Goal: Navigation & Orientation: Find specific page/section

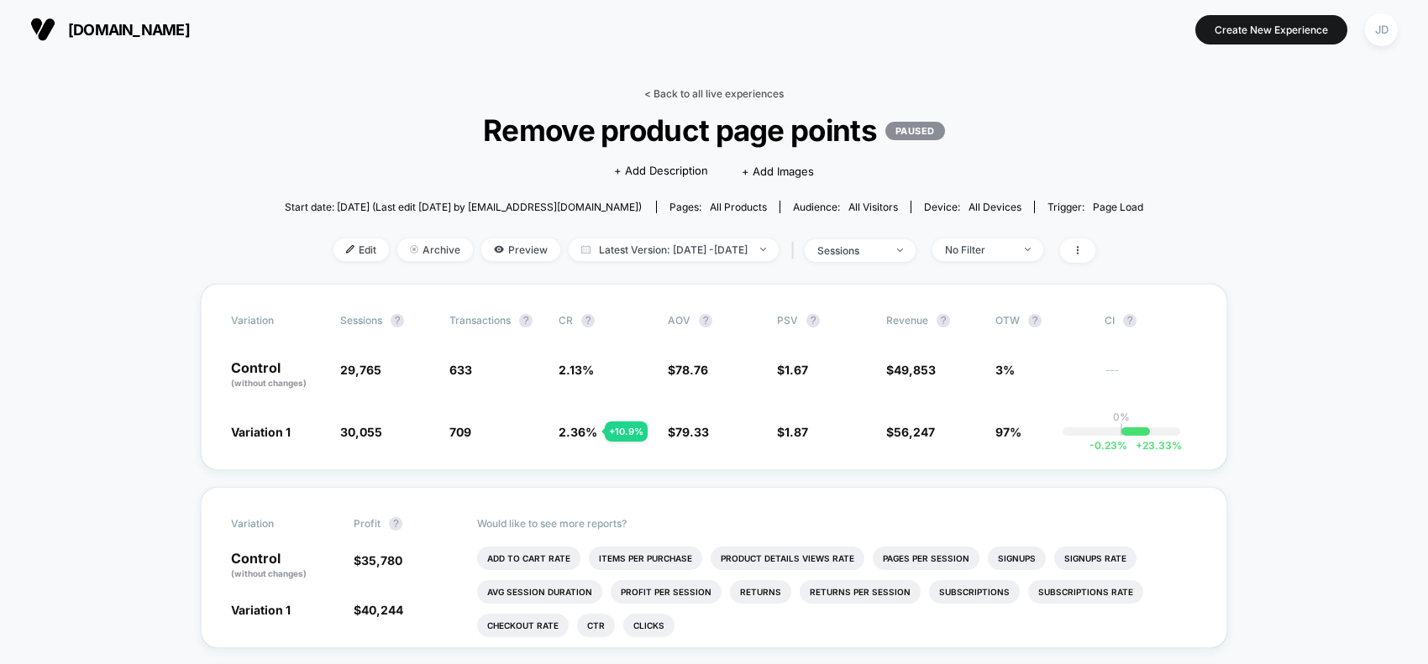
click at [693, 97] on link "< Back to all live experiences" at bounding box center [713, 93] width 139 height 13
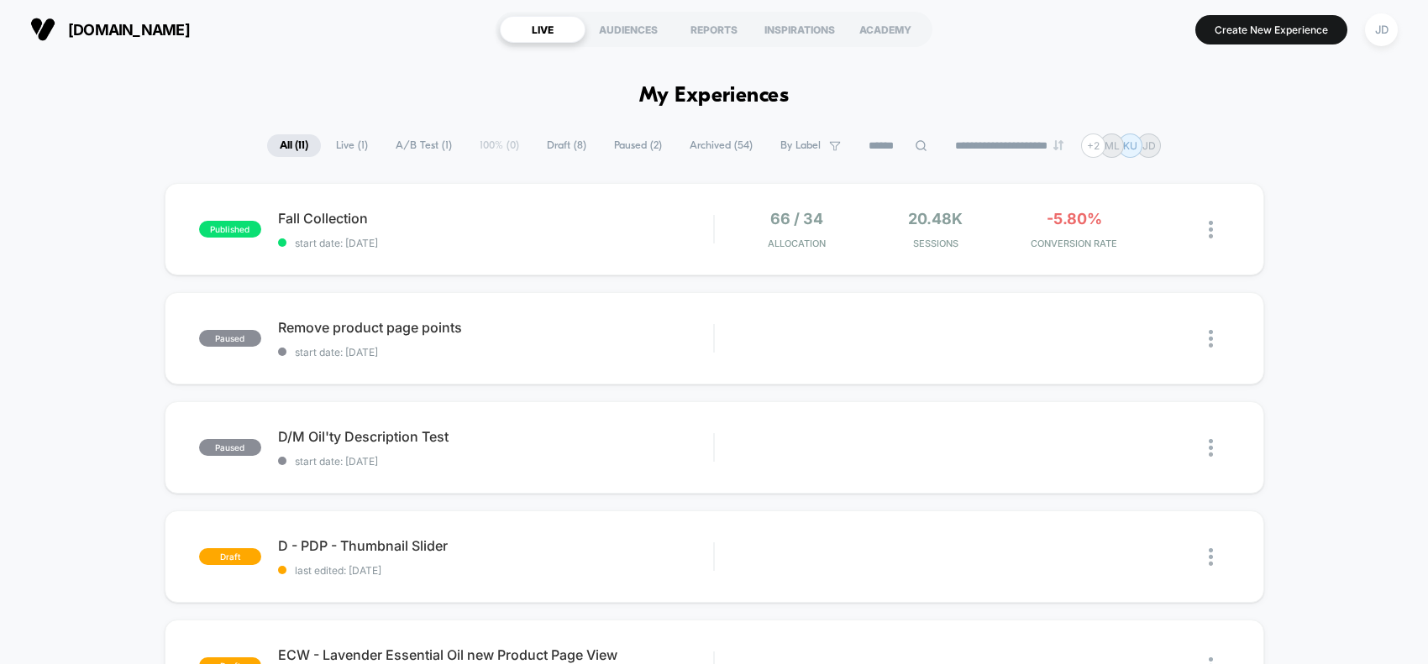
click at [699, 145] on span "Archived ( 54 )" at bounding box center [721, 145] width 88 height 23
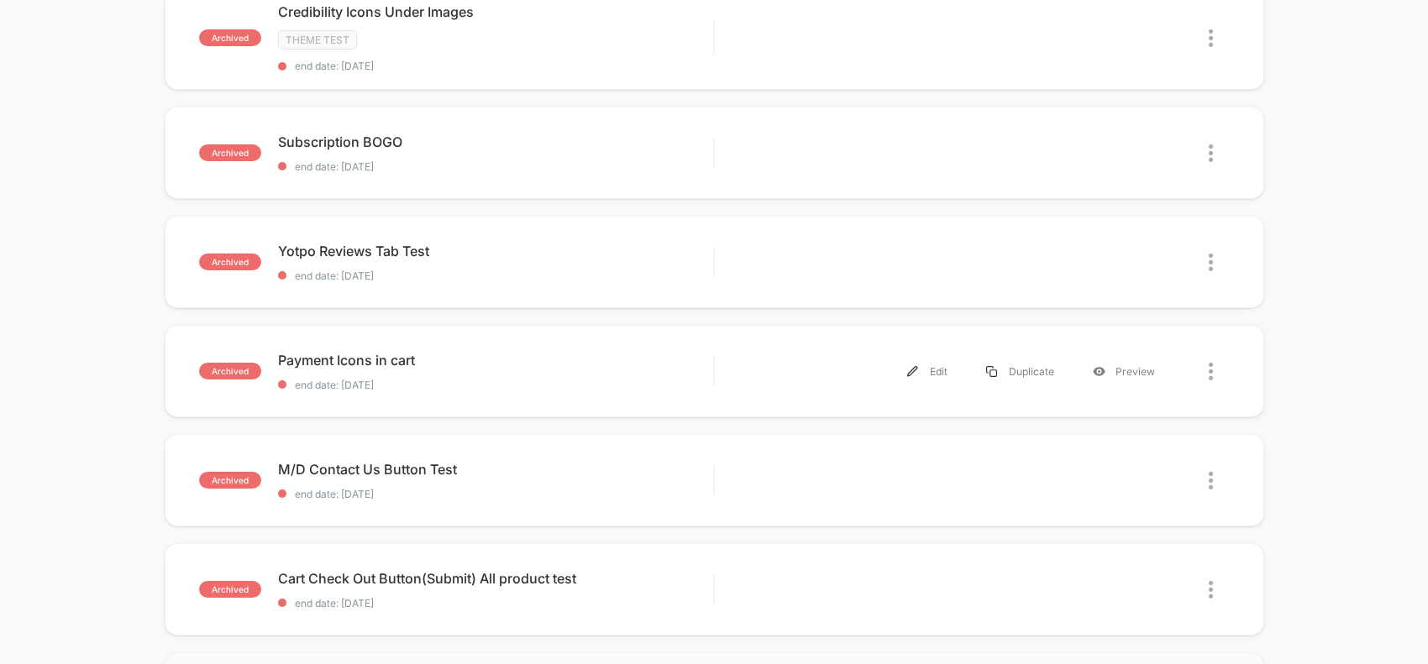
scroll to position [1155, 0]
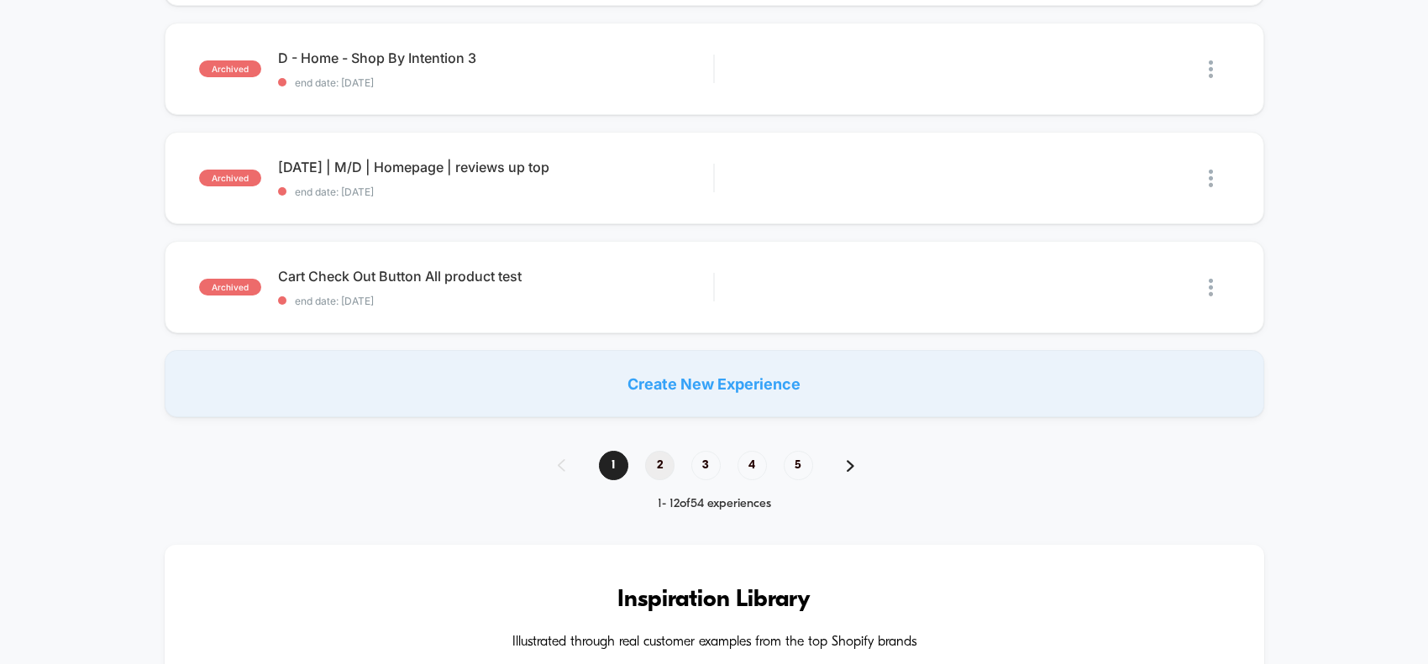
click at [658, 458] on span "2" at bounding box center [659, 465] width 29 height 29
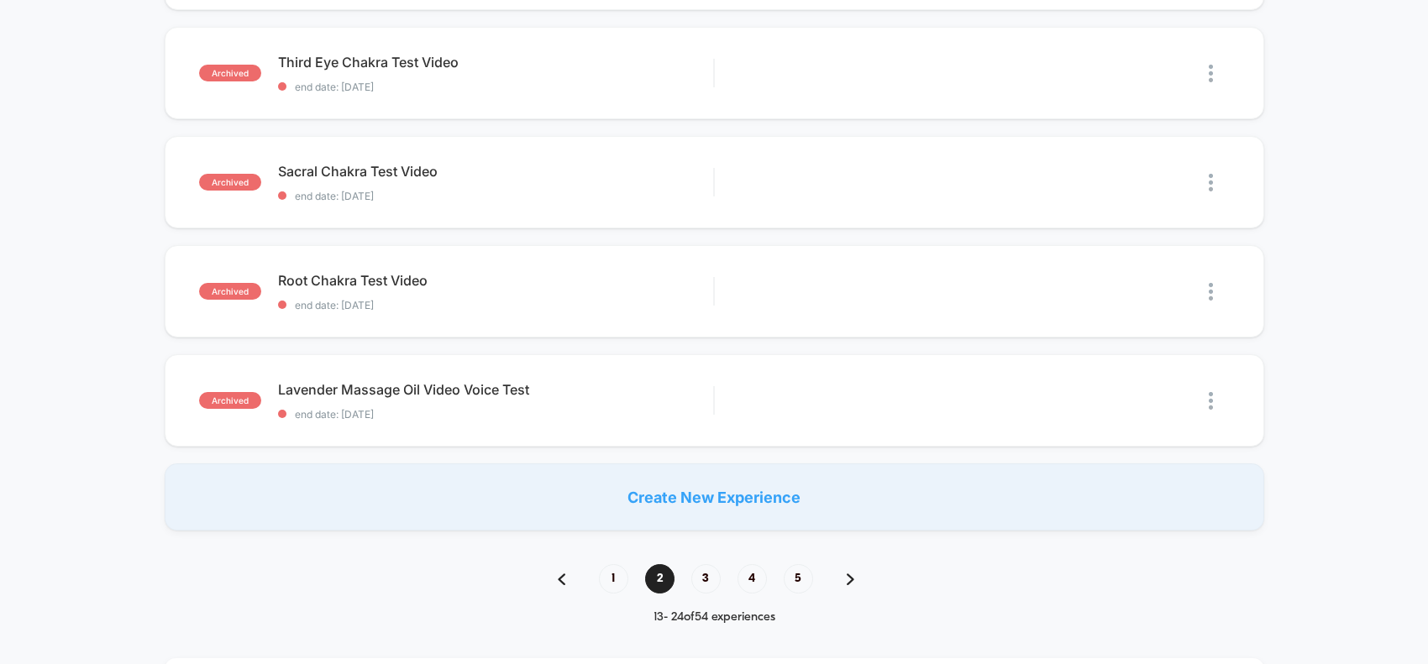
scroll to position [935, 0]
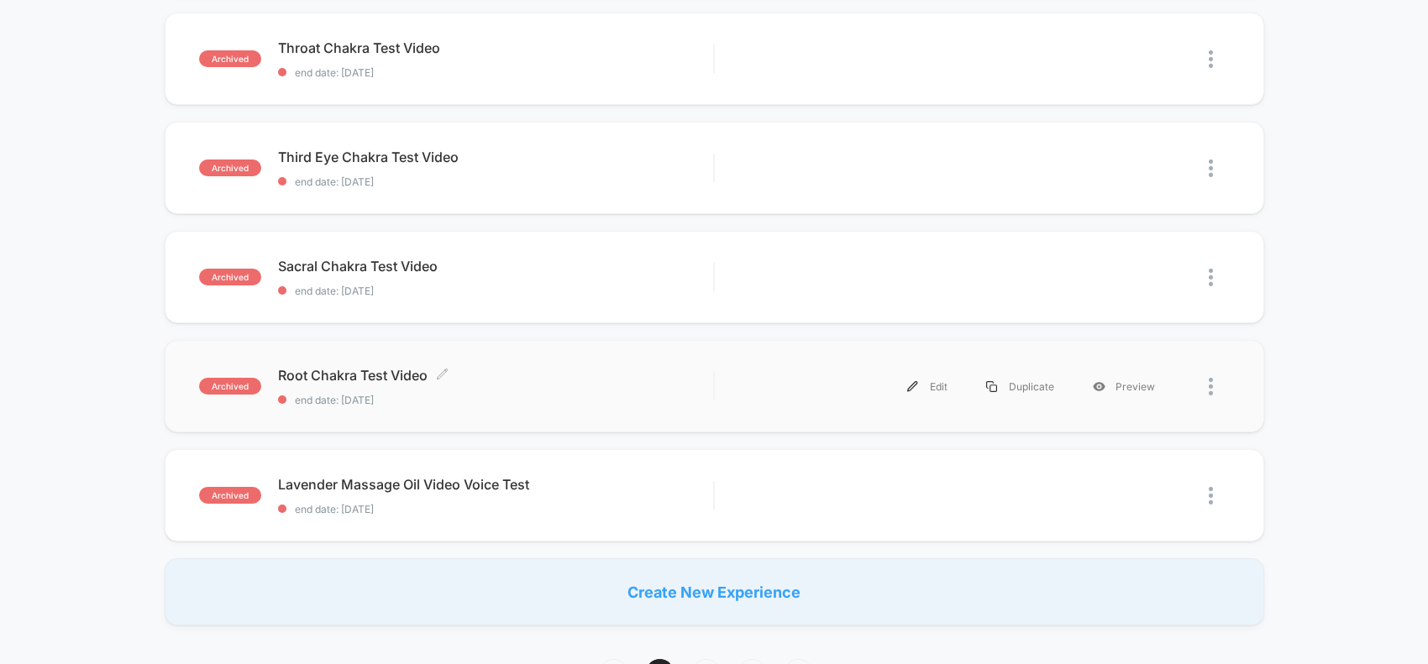
click at [359, 367] on span "Root Chakra Test Video Click to edit experience details" at bounding box center [496, 375] width 436 height 17
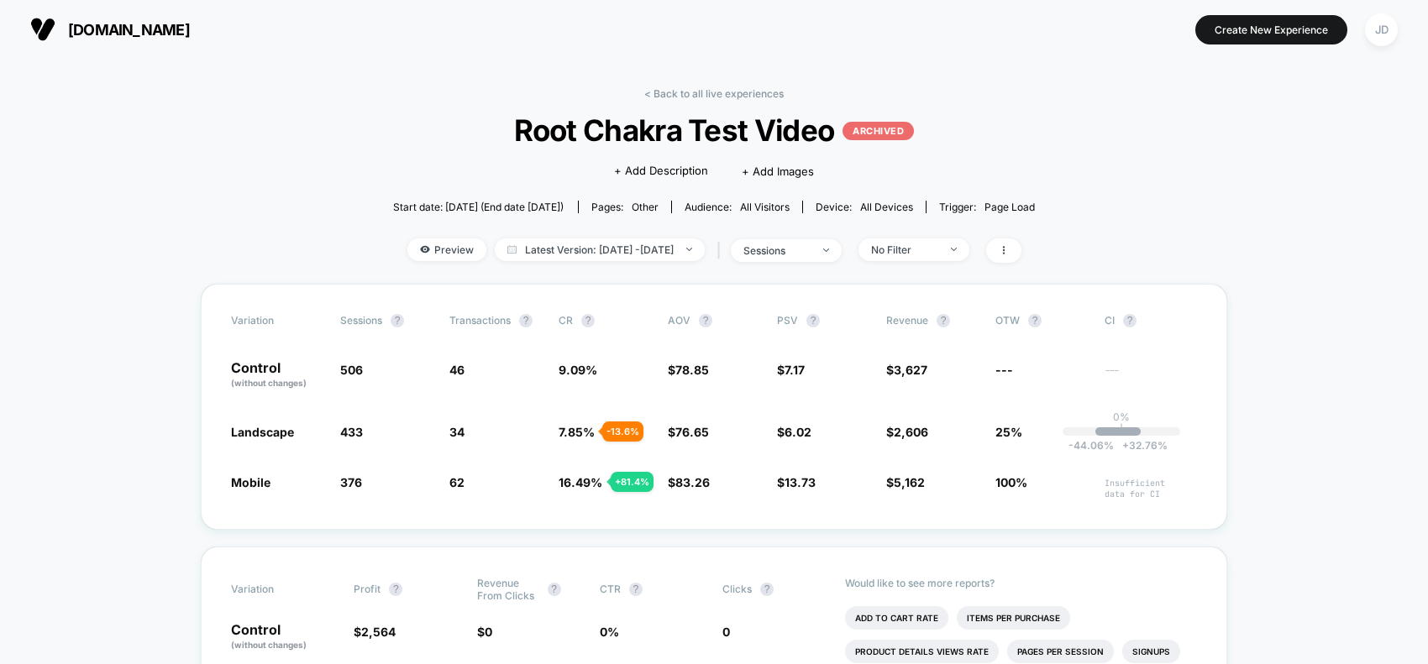
drag, startPoint x: 1319, startPoint y: 213, endPoint x: 1132, endPoint y: 128, distance: 204.9
drag, startPoint x: 240, startPoint y: 481, endPoint x: 824, endPoint y: 505, distance: 584.2
click at [824, 505] on div "Variation Sessions ? Transactions ? CR ? AOV ? PSV ? Revenue ? OTW ? CI ? Contr…" at bounding box center [714, 407] width 1026 height 246
drag, startPoint x: 229, startPoint y: 428, endPoint x: 686, endPoint y: 437, distance: 457.0
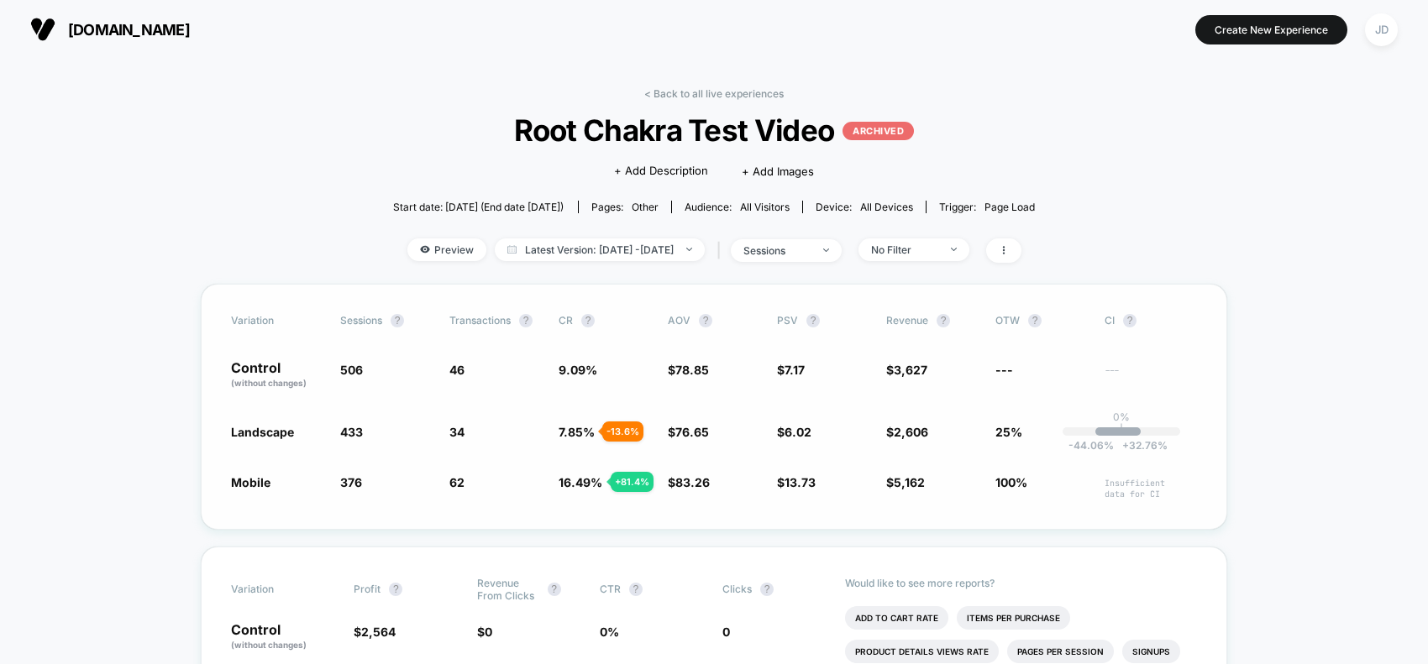
click at [686, 437] on div "Variation Sessions ? Transactions ? CR ? AOV ? PSV ? Revenue ? OTW ? CI ? Contr…" at bounding box center [714, 407] width 1026 height 246
click at [679, 90] on link "< Back to all live experiences" at bounding box center [713, 93] width 139 height 13
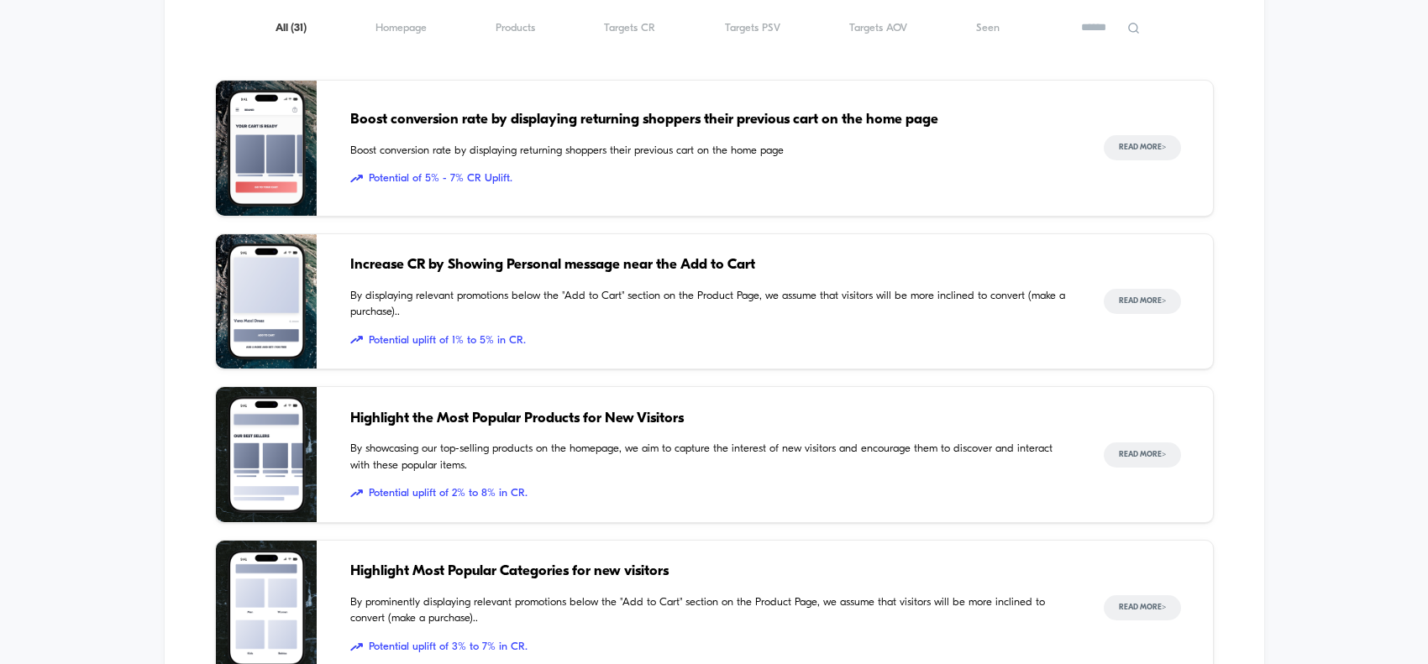
scroll to position [1470, 0]
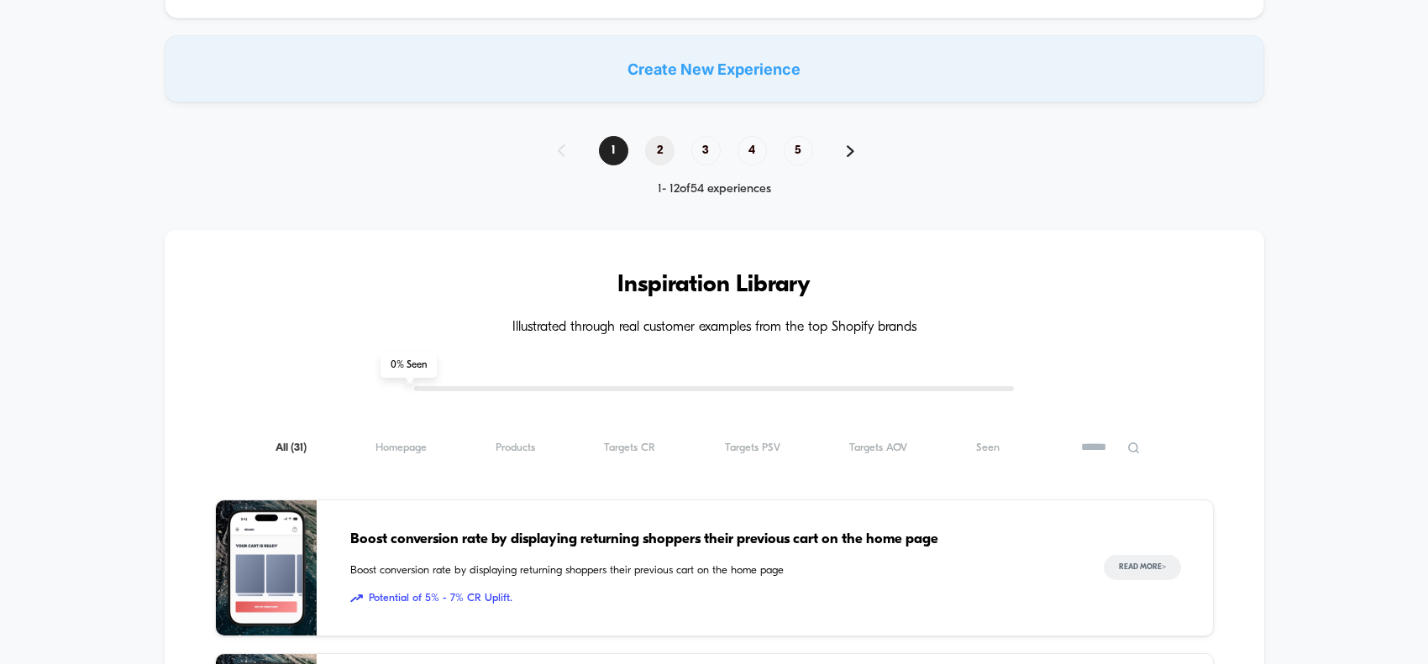
click at [660, 137] on span "2" at bounding box center [659, 150] width 29 height 29
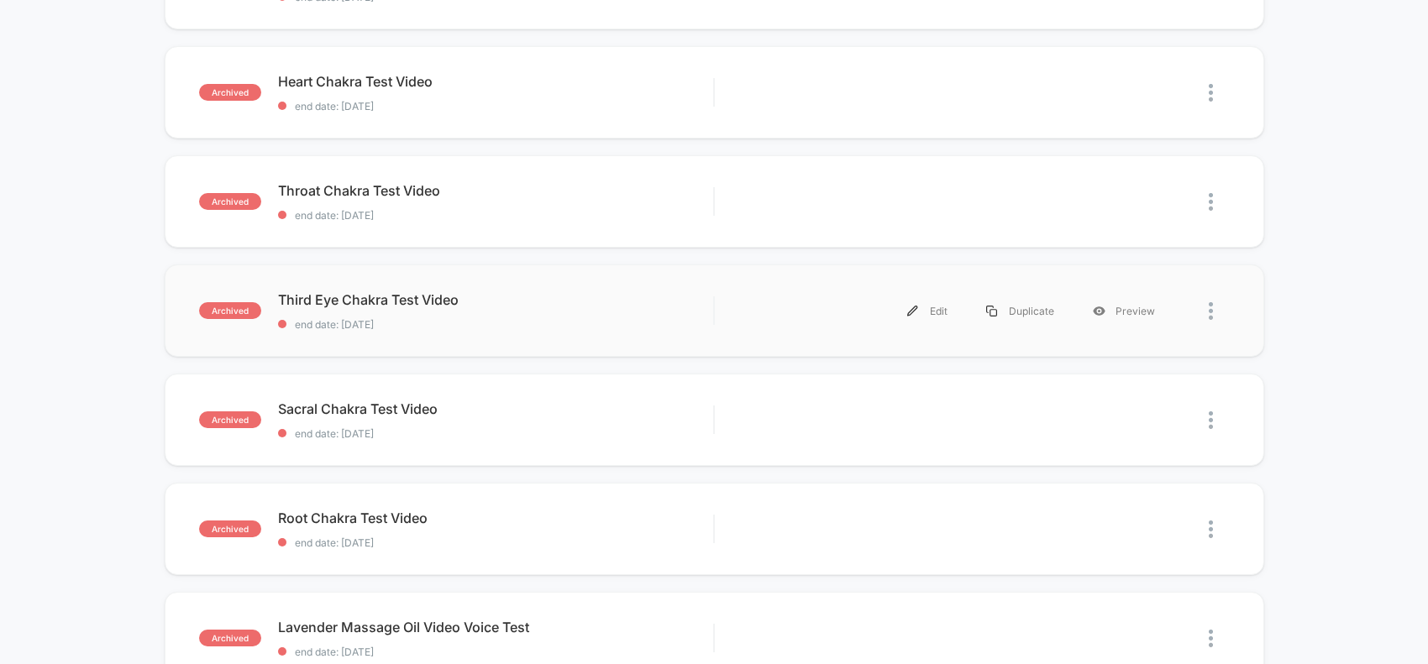
scroll to position [830, 0]
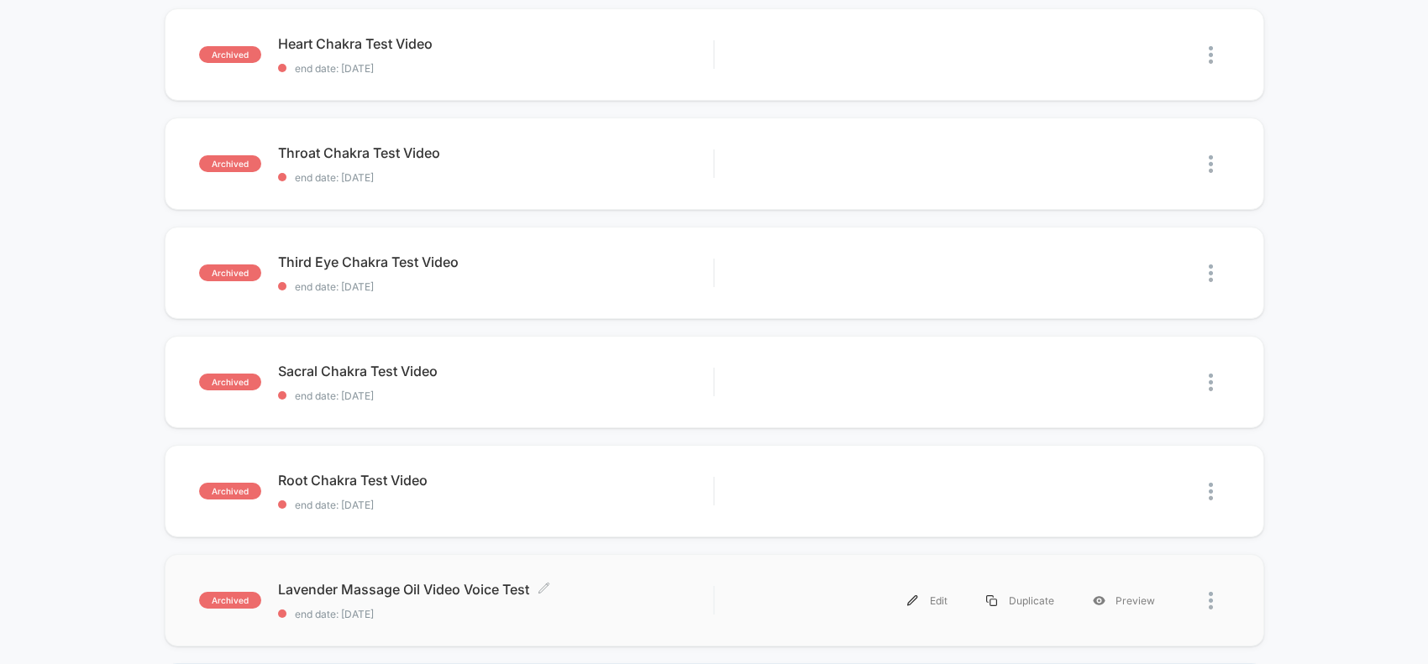
click at [401, 588] on span "Lavender Massage Oil Video Voice Test Click to edit experience details" at bounding box center [496, 589] width 436 height 17
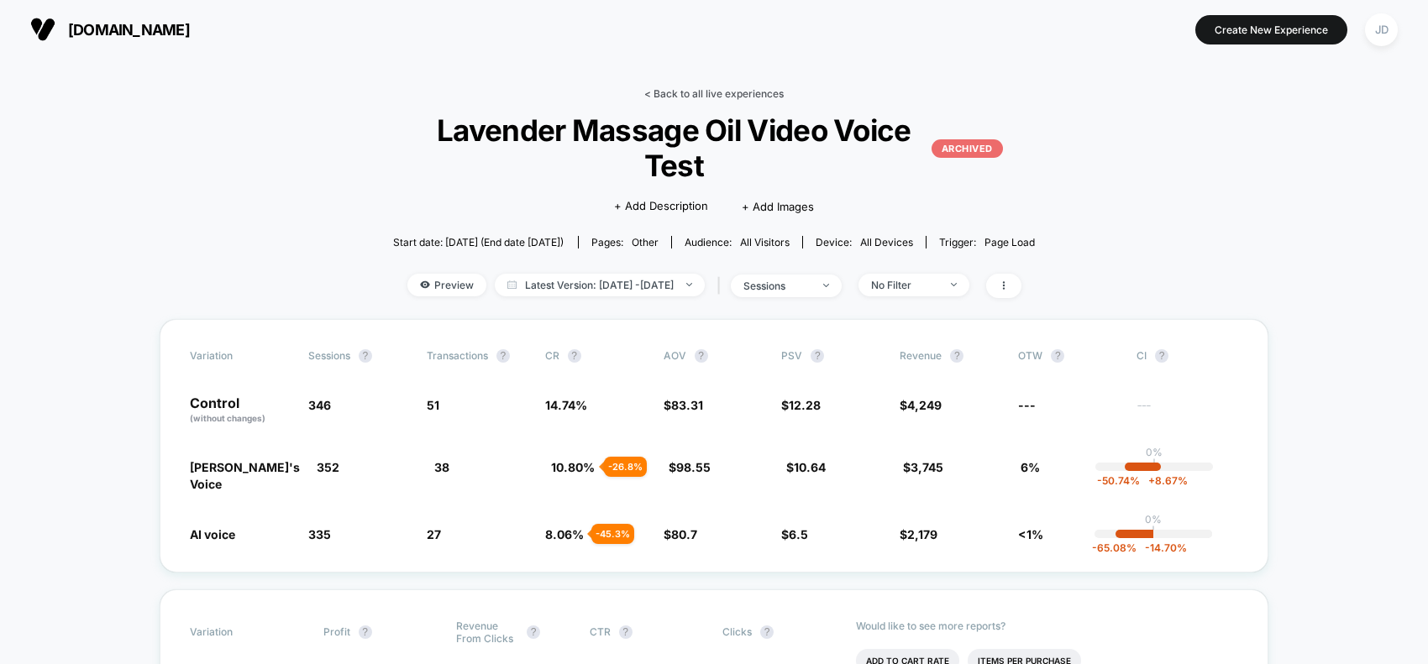
click at [683, 89] on link "< Back to all live experiences" at bounding box center [713, 93] width 139 height 13
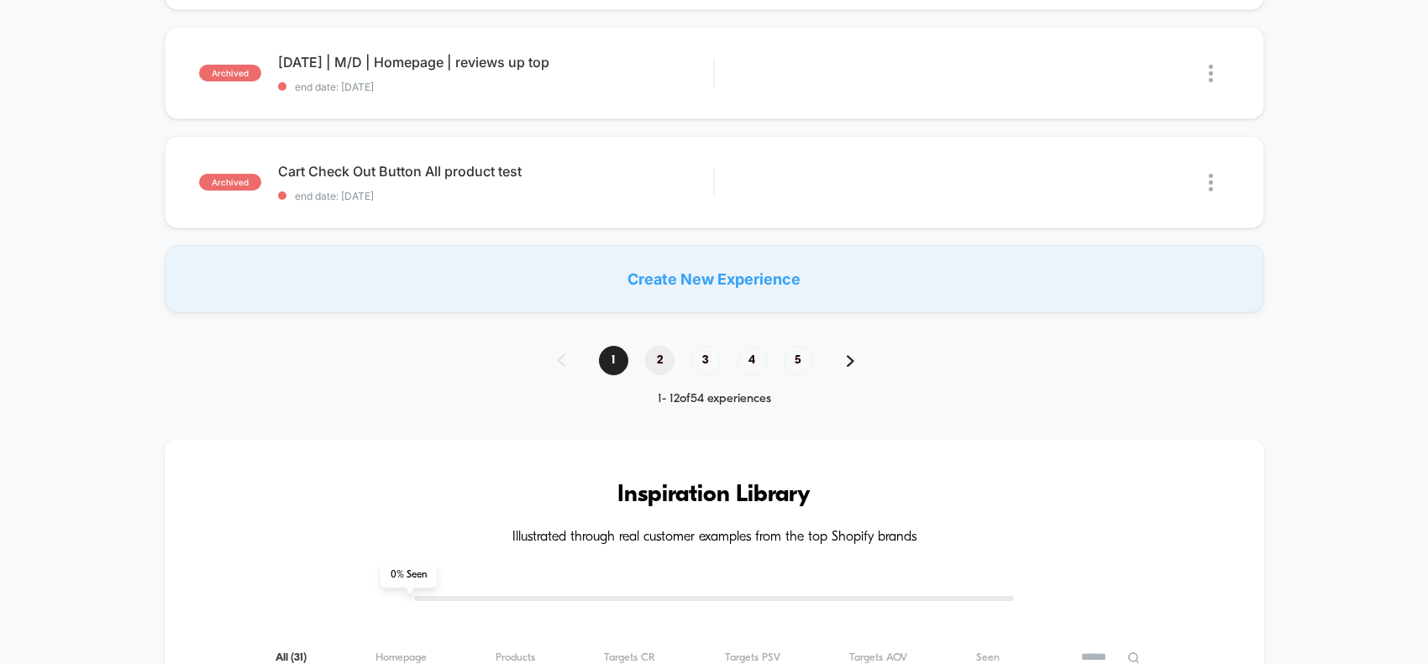
click at [653, 354] on span "2" at bounding box center [659, 360] width 29 height 29
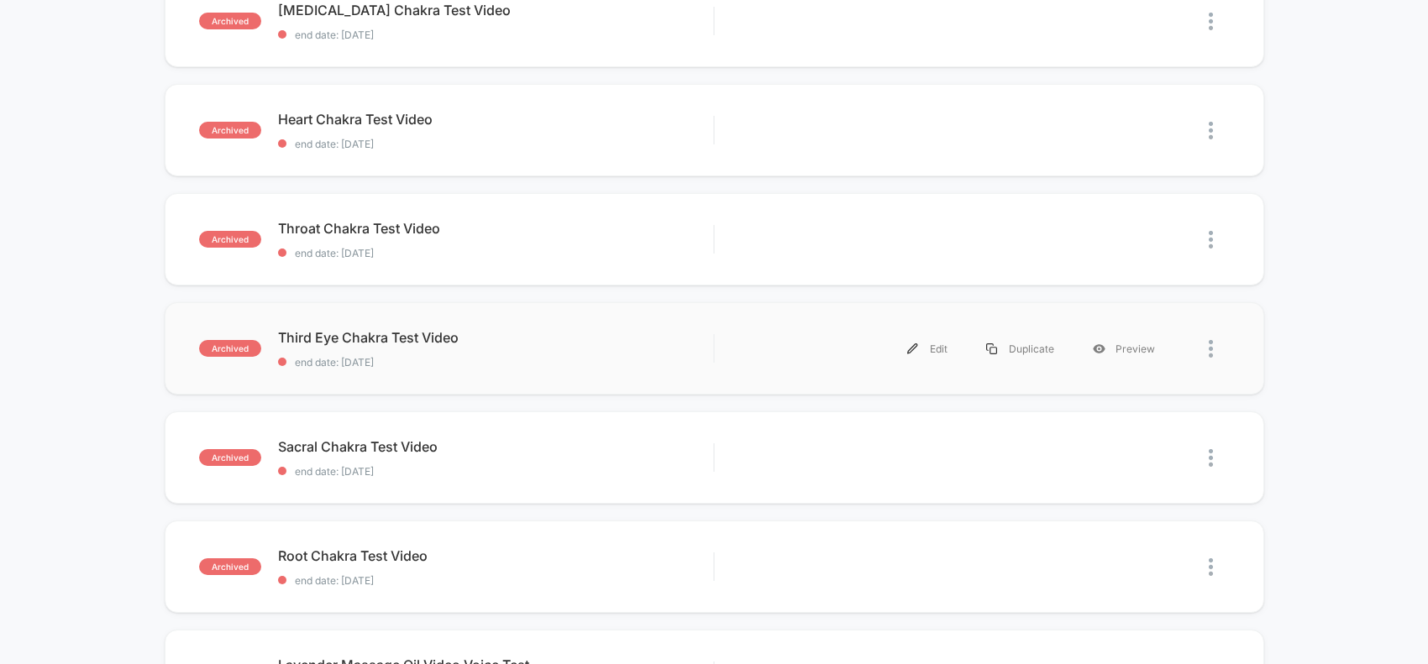
scroll to position [725, 0]
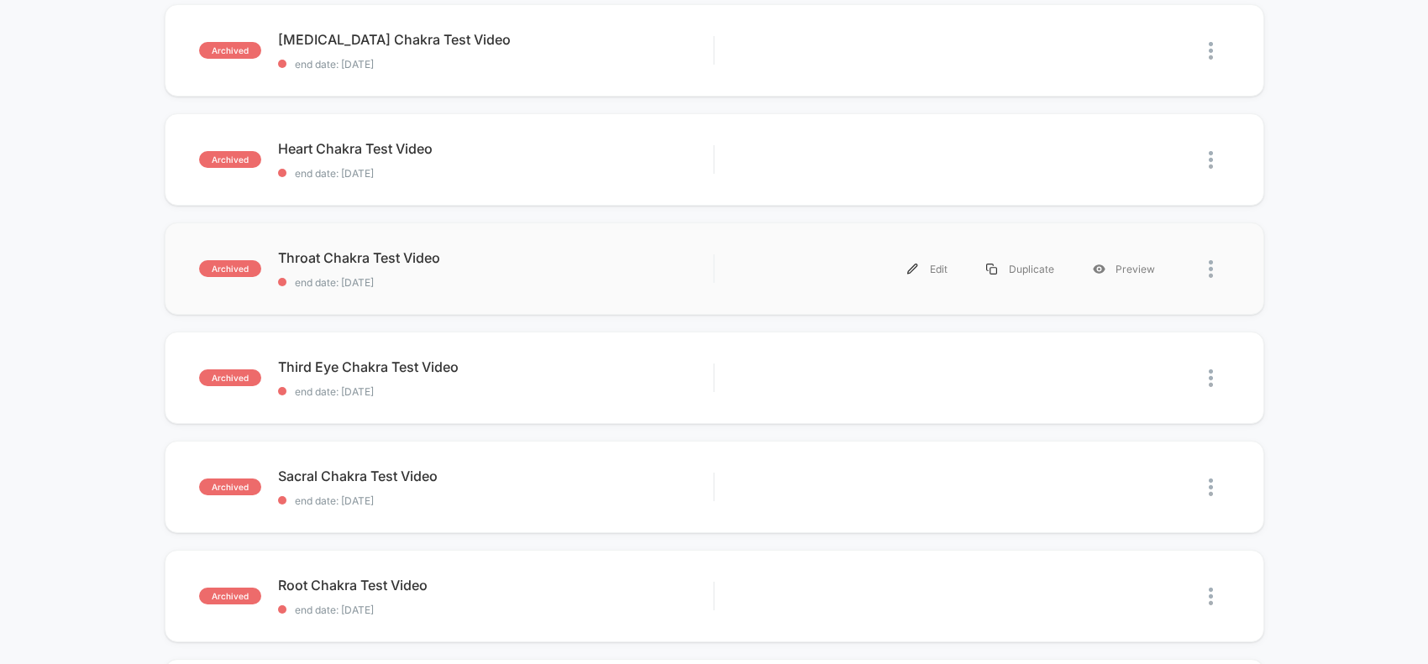
click at [378, 238] on div "archived Throat Chakra Test Video end date: [DATE] Edit Duplicate Preview" at bounding box center [714, 269] width 1099 height 92
